Goal: Navigation & Orientation: Understand site structure

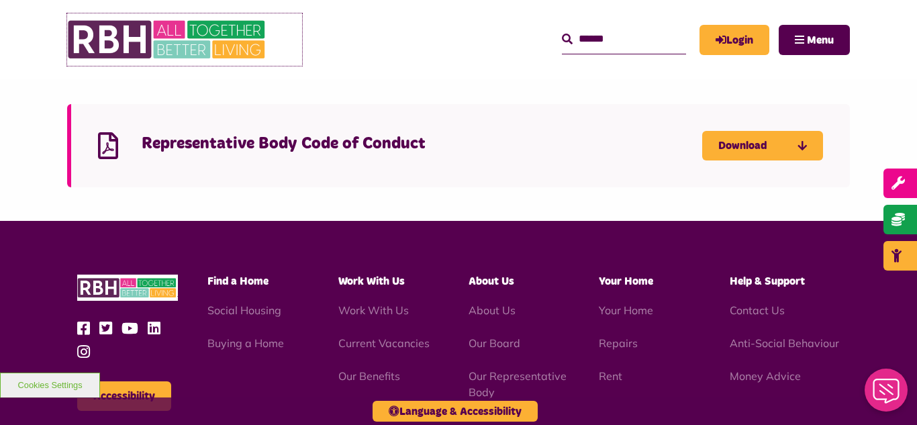
click at [185, 39] on img at bounding box center [167, 39] width 201 height 52
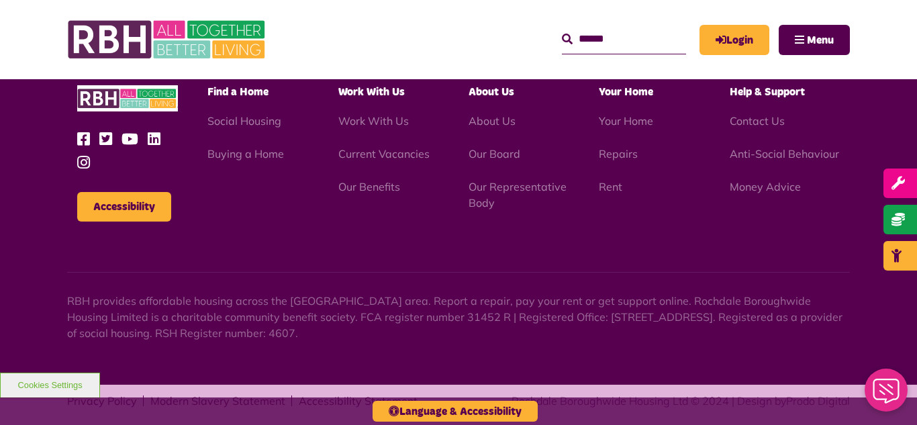
scroll to position [1461, 0]
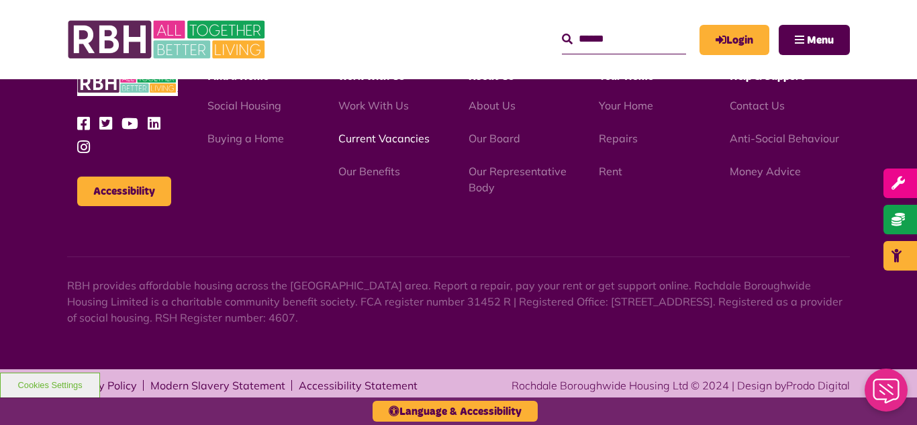
click at [366, 138] on link "Current Vacancies" at bounding box center [383, 138] width 91 height 13
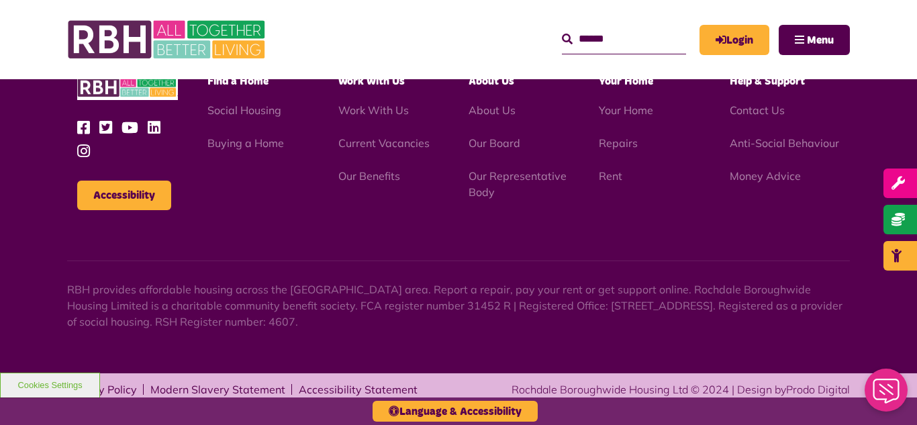
scroll to position [1618, 0]
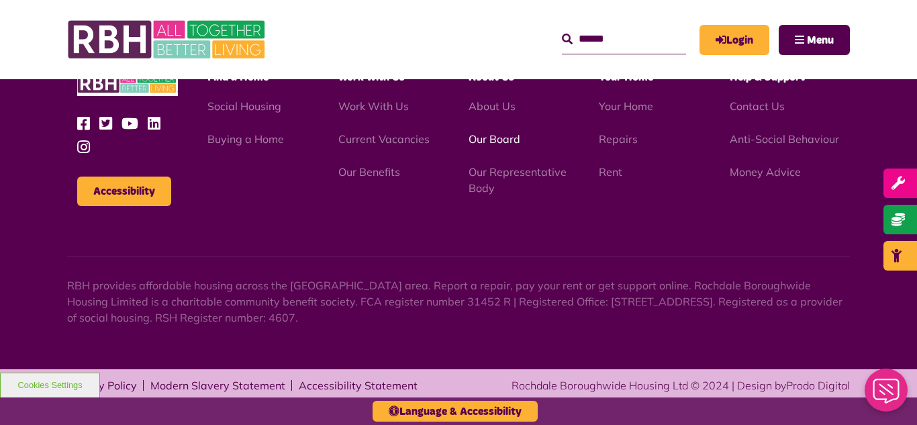
click at [498, 139] on link "Our Board" at bounding box center [494, 138] width 52 height 13
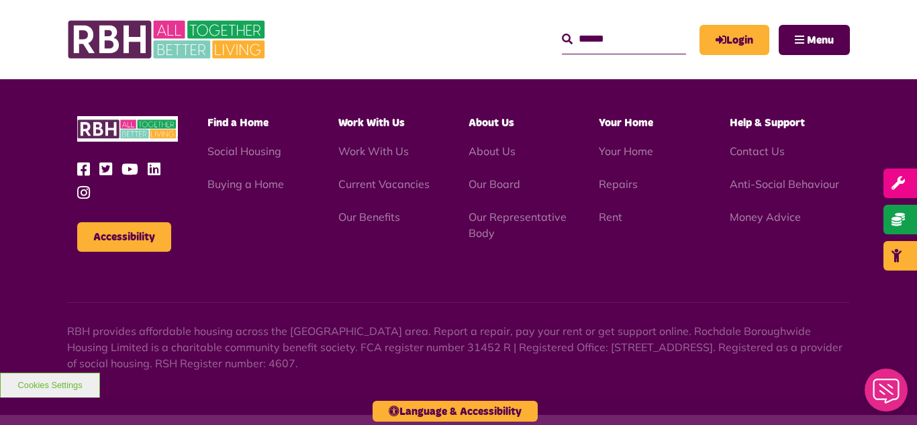
scroll to position [3524, 0]
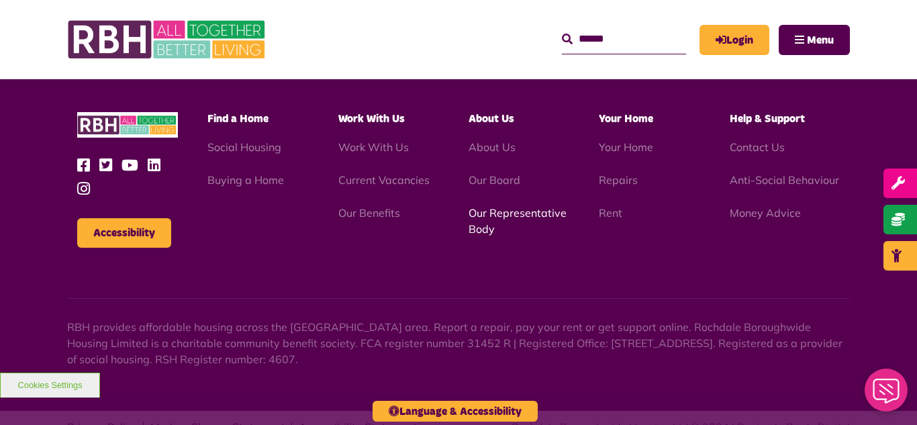
click at [503, 206] on link "Our Representative Body" at bounding box center [517, 221] width 98 height 30
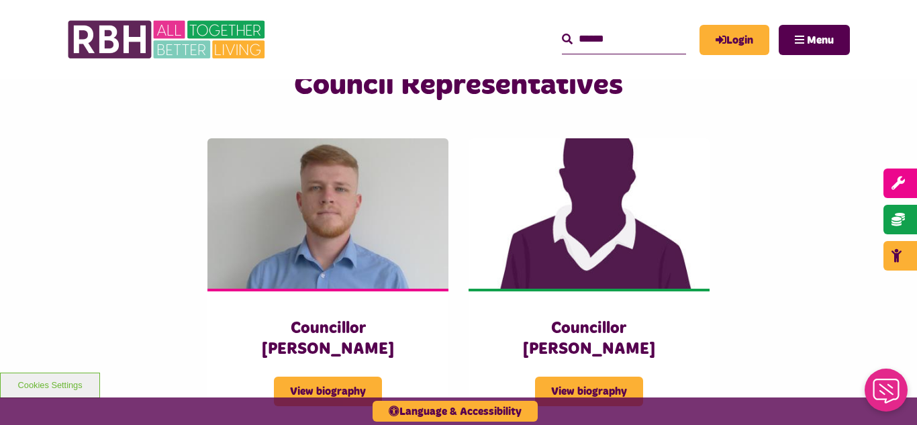
scroll to position [2899, 0]
